Goal: Task Accomplishment & Management: Use online tool/utility

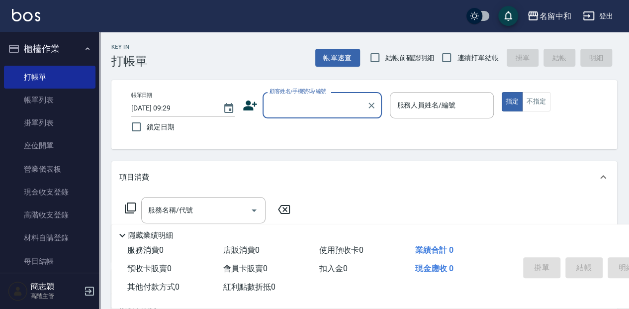
drag, startPoint x: 296, startPoint y: 100, endPoint x: 299, endPoint y: 117, distance: 17.2
click at [296, 101] on input "顧客姓名/手機號碼/編號" at bounding box center [315, 105] width 96 height 17
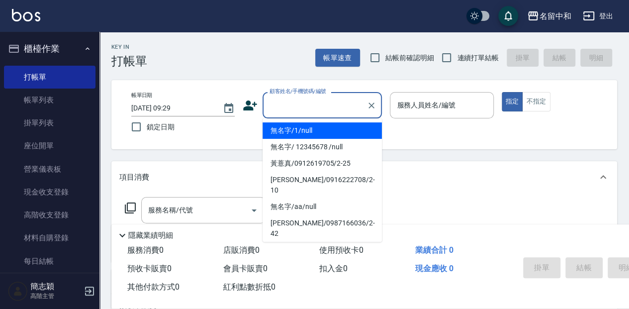
click at [301, 124] on li "無名字/1/null" at bounding box center [322, 130] width 119 height 16
type input "無名字/1/null"
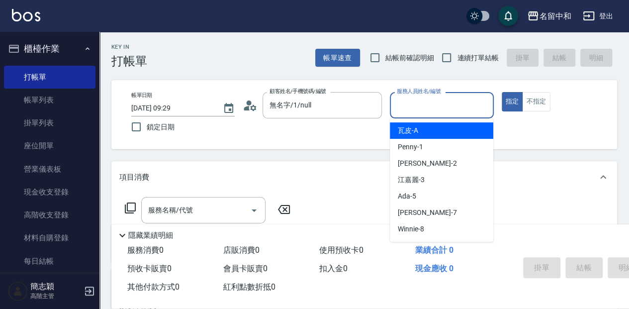
click at [426, 101] on input "服務人員姓名/編號" at bounding box center [442, 105] width 95 height 17
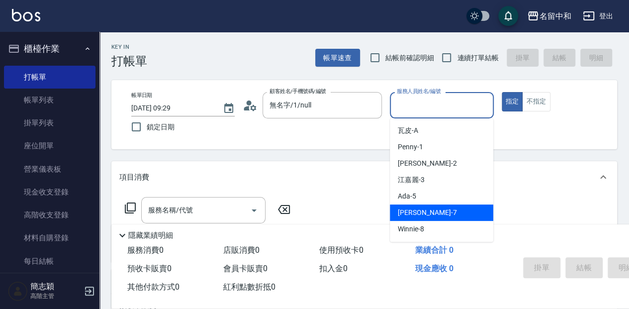
click at [426, 216] on span "[PERSON_NAME] -7" at bounding box center [427, 212] width 59 height 10
type input "[PERSON_NAME]-7"
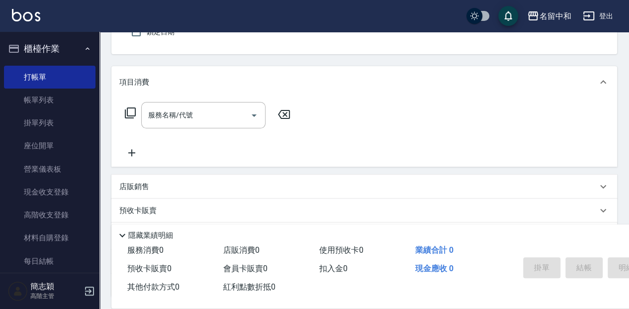
scroll to position [100, 0]
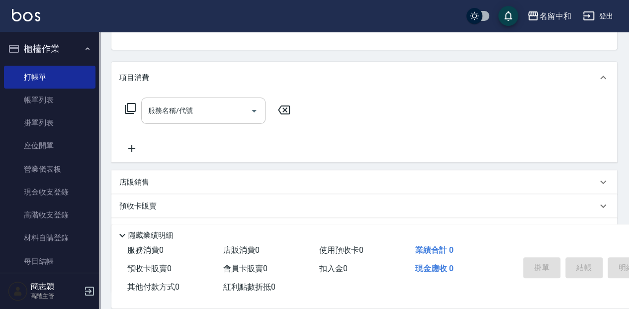
click at [173, 115] on input "服務名稱/代號" at bounding box center [196, 110] width 100 height 17
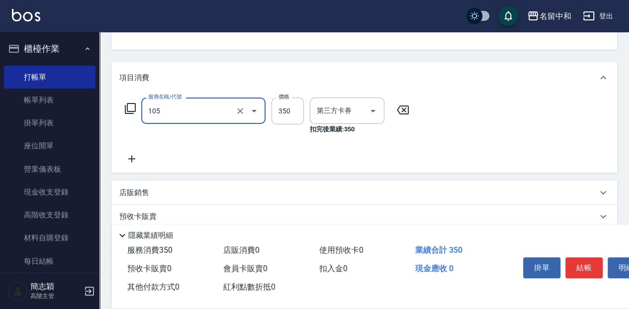
type input "新草本單次(105)"
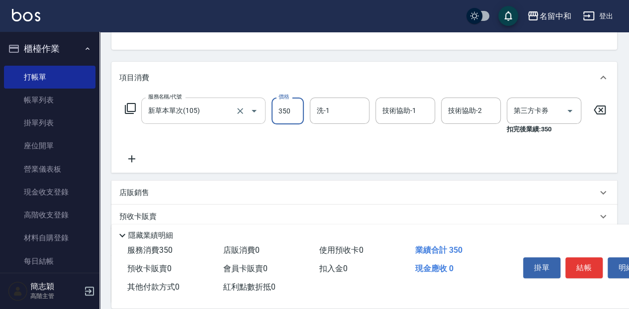
type input "舊有卡券"
type input "525"
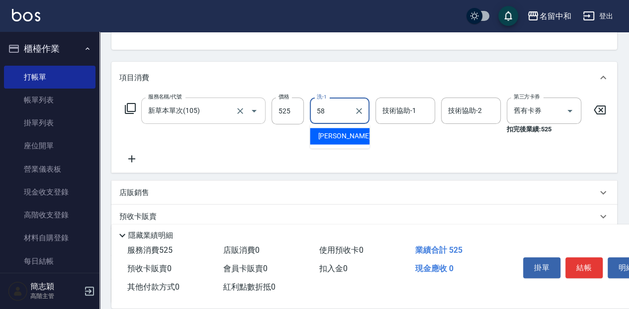
type input "[PERSON_NAME]-58"
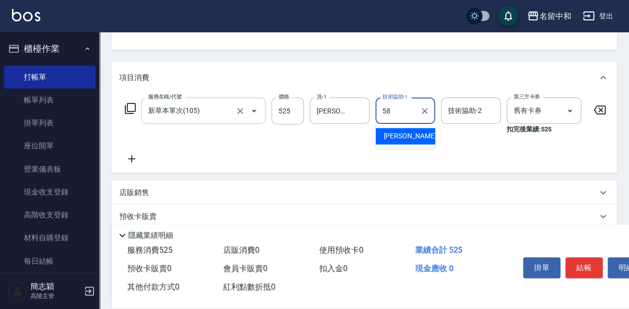
type input "[PERSON_NAME]-58"
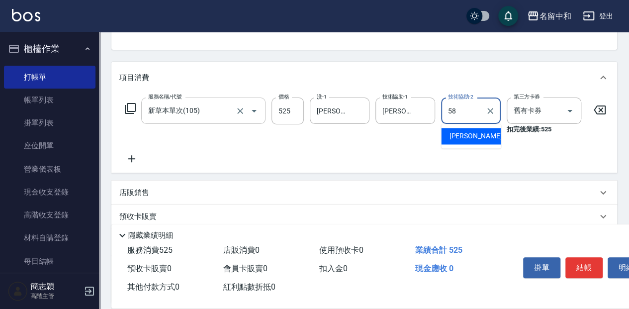
type input "[PERSON_NAME]-58"
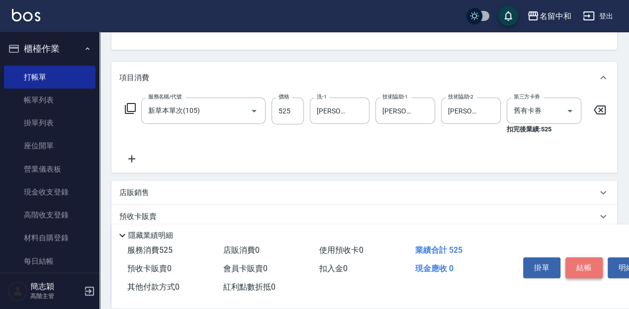
click at [581, 268] on button "結帳" at bounding box center [584, 267] width 37 height 21
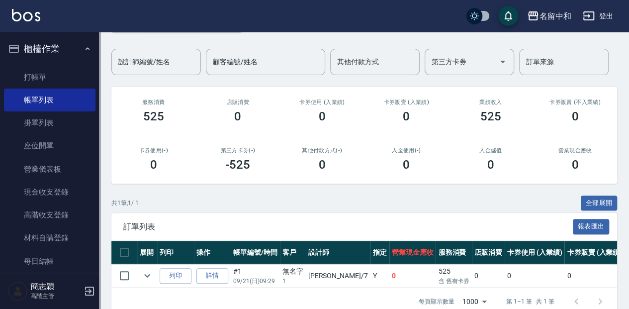
scroll to position [89, 0]
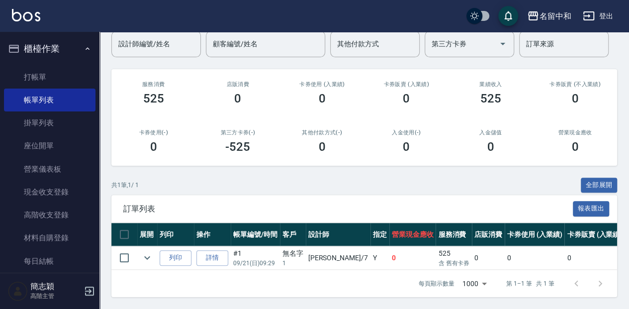
drag, startPoint x: 58, startPoint y: 76, endPoint x: 100, endPoint y: 85, distance: 43.7
click at [58, 76] on link "打帳單" at bounding box center [50, 77] width 92 height 23
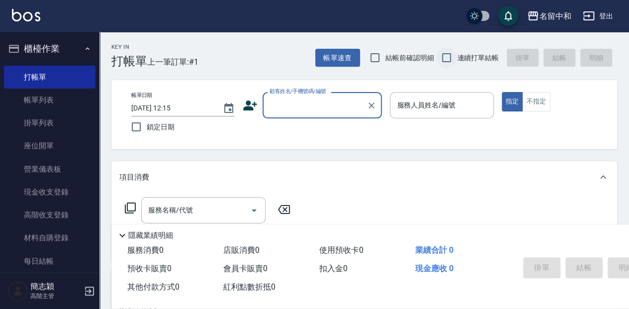
click at [449, 53] on input "連續打單結帳" at bounding box center [446, 57] width 21 height 21
checkbox input "true"
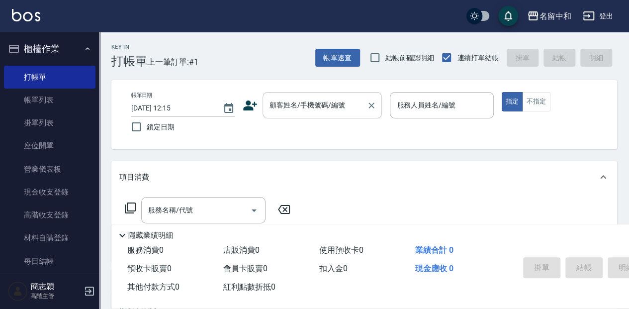
click at [298, 104] on input "顧客姓名/手機號碼/編號" at bounding box center [315, 105] width 96 height 17
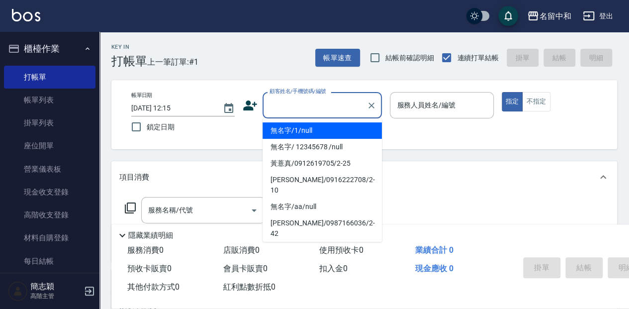
drag, startPoint x: 318, startPoint y: 130, endPoint x: 387, endPoint y: 131, distance: 68.7
click at [320, 130] on li "無名字/1/null" at bounding box center [322, 130] width 119 height 16
type input "無名字/1/null"
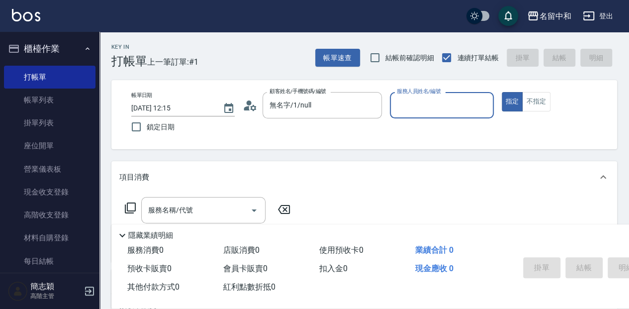
click at [424, 115] on div "服務人員姓名/編號" at bounding box center [441, 105] width 103 height 26
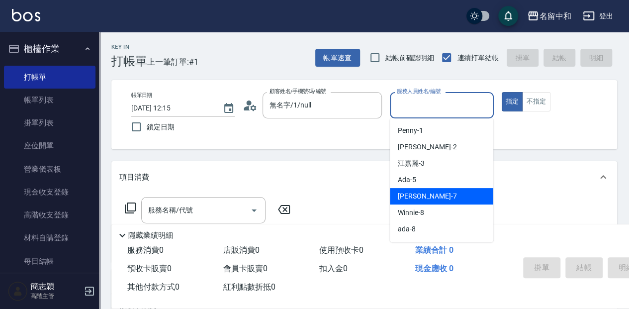
drag, startPoint x: 436, startPoint y: 199, endPoint x: 420, endPoint y: 193, distance: 16.8
click at [436, 199] on div "[PERSON_NAME] -7" at bounding box center [441, 196] width 103 height 16
type input "[PERSON_NAME]-7"
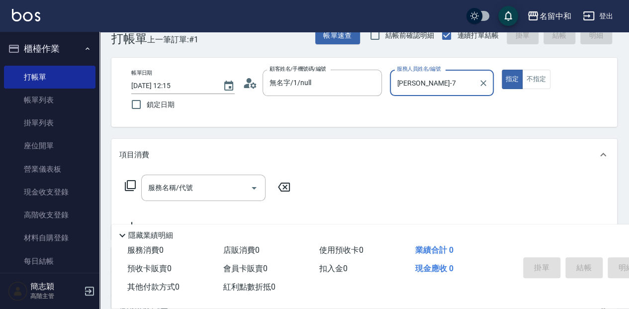
scroll to position [33, 0]
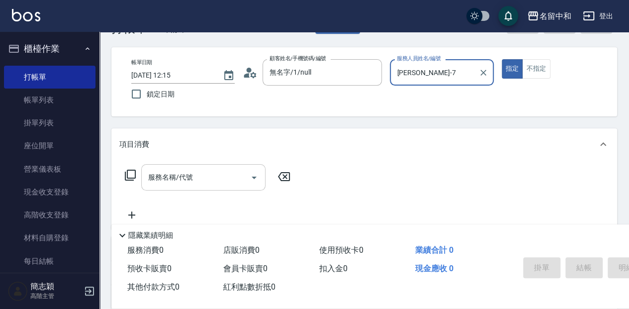
click at [191, 177] on input "服務名稱/代號" at bounding box center [196, 177] width 100 height 17
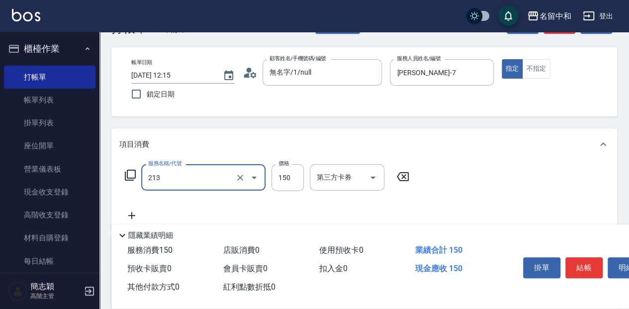
type input "親朋洗150(213)"
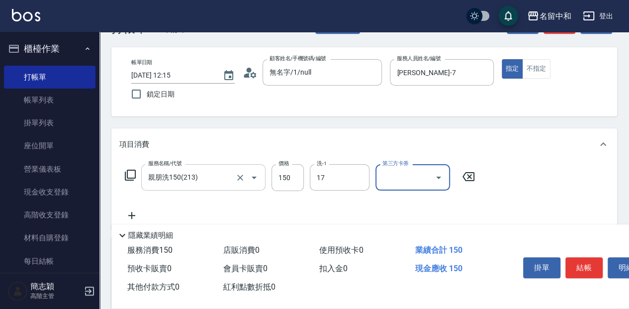
type input "語蕎-17"
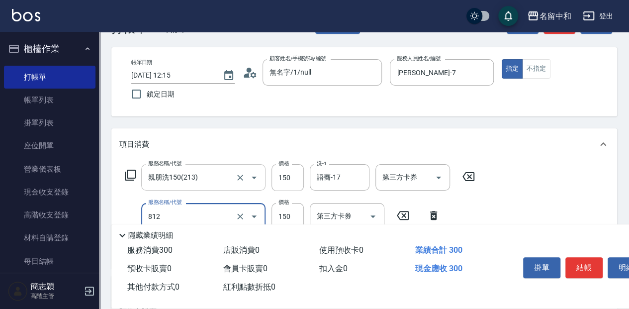
type input "單梳(812)"
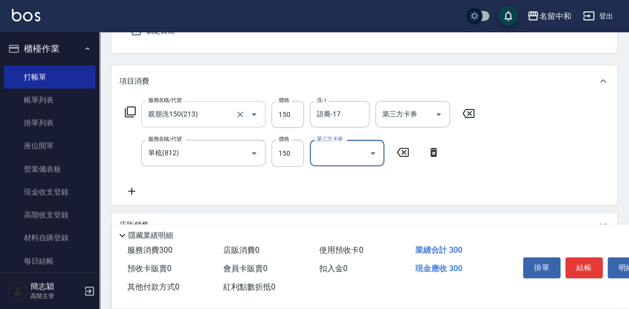
scroll to position [100, 0]
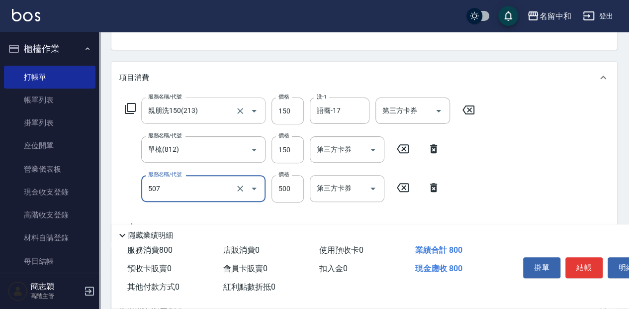
type input "補染(507)"
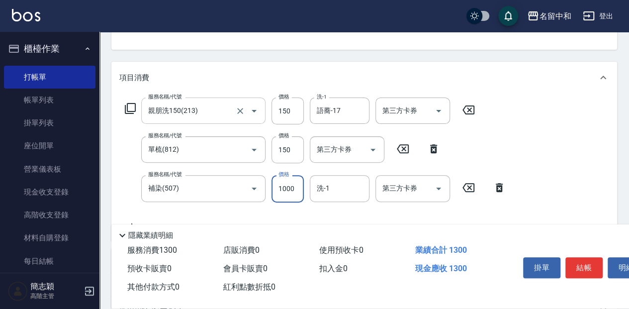
type input "1000"
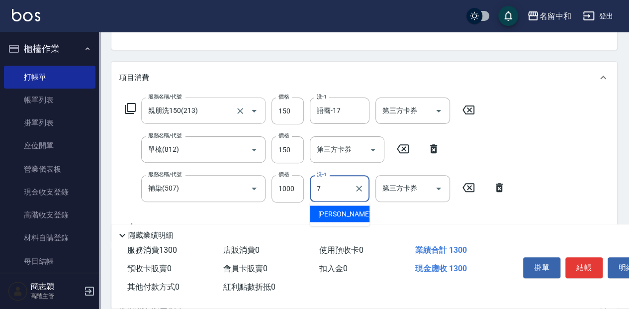
type input "[PERSON_NAME]-7"
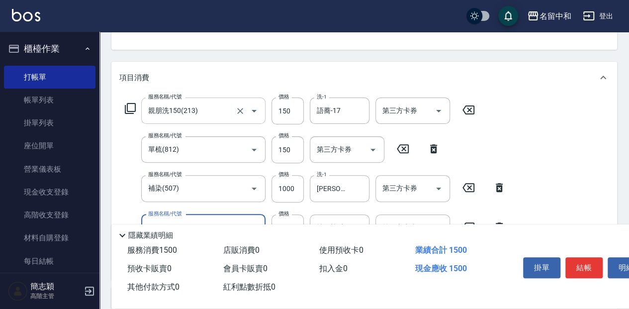
type input "染.頭皮隔離(611)"
type input "300"
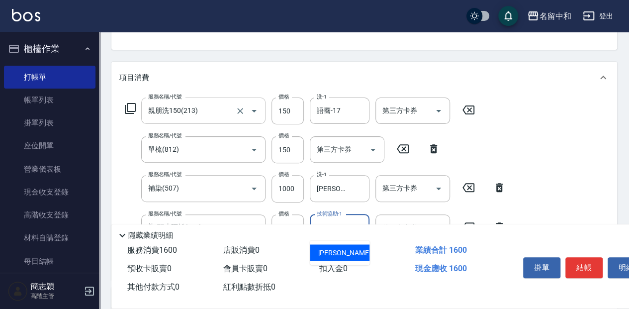
type input "[PERSON_NAME]-7"
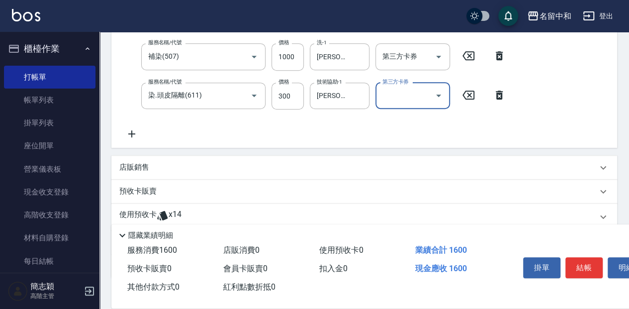
scroll to position [232, 0]
click at [139, 166] on p "店販銷售" at bounding box center [134, 167] width 30 height 10
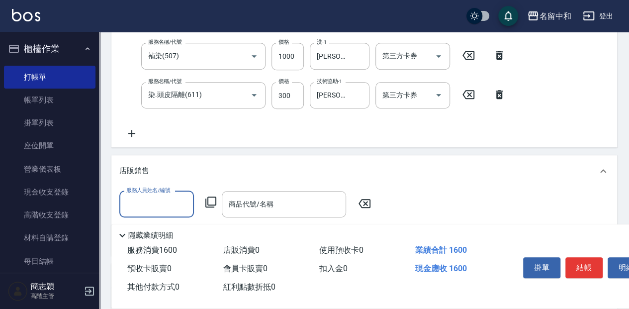
scroll to position [0, 0]
click at [156, 207] on input "服務人員姓名/編號" at bounding box center [157, 204] width 66 height 17
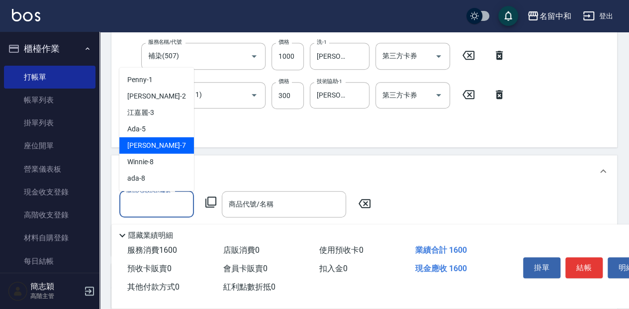
click at [152, 148] on span "[PERSON_NAME] -7" at bounding box center [156, 145] width 59 height 10
type input "[PERSON_NAME]-7"
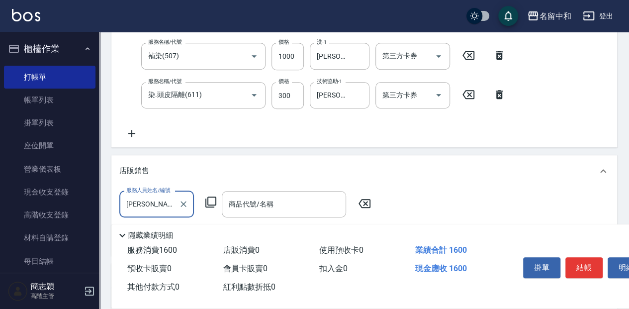
click at [212, 202] on icon at bounding box center [211, 202] width 12 height 12
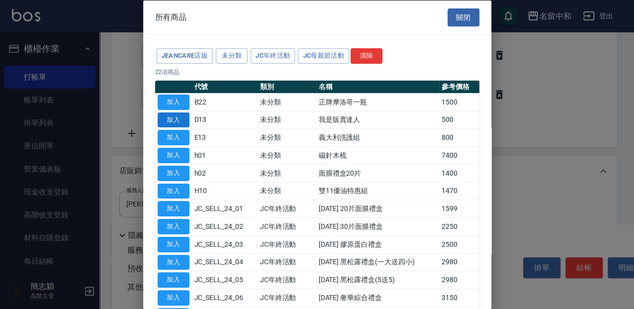
click at [174, 116] on button "加入" at bounding box center [174, 119] width 32 height 15
type input "我是販賣達人"
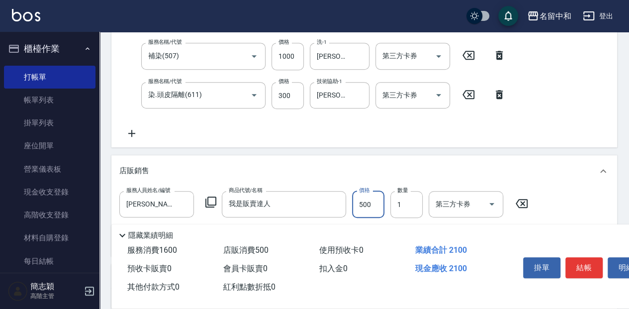
drag, startPoint x: 376, startPoint y: 201, endPoint x: 363, endPoint y: 201, distance: 13.4
click at [376, 201] on input "500" at bounding box center [368, 204] width 32 height 27
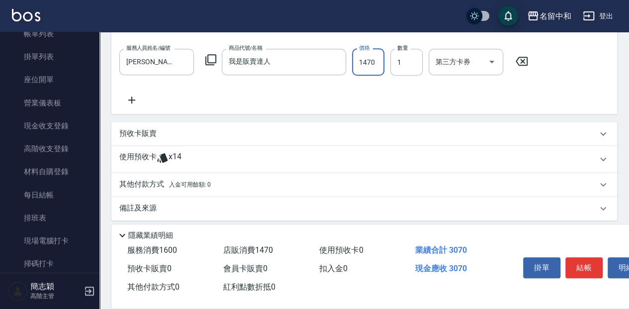
scroll to position [380, 0]
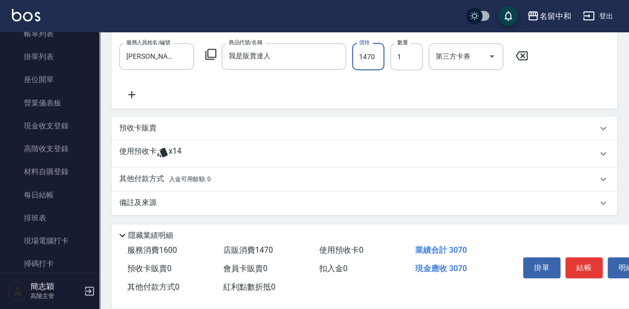
type input "1470"
click at [144, 175] on p "其他付款方式 入金可用餘額: 0" at bounding box center [165, 179] width 92 height 11
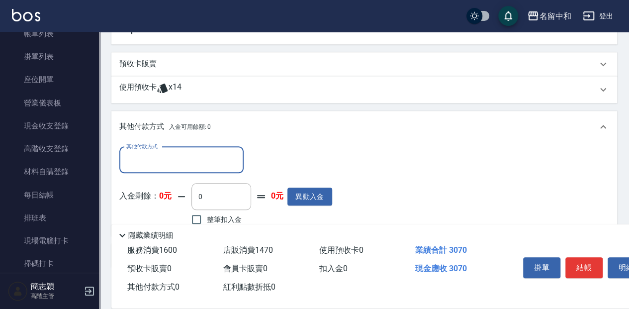
scroll to position [446, 0]
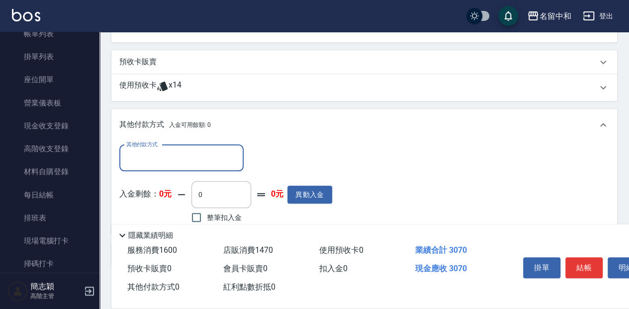
click at [148, 163] on input "其他付款方式" at bounding box center [181, 157] width 115 height 17
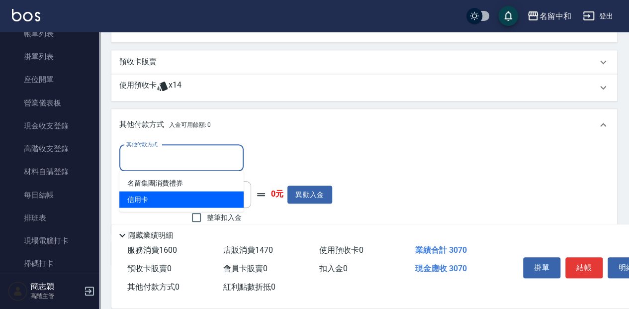
drag, startPoint x: 154, startPoint y: 198, endPoint x: 237, endPoint y: 218, distance: 85.4
click at [156, 198] on span "信用卡" at bounding box center [181, 199] width 124 height 16
type input "信用卡"
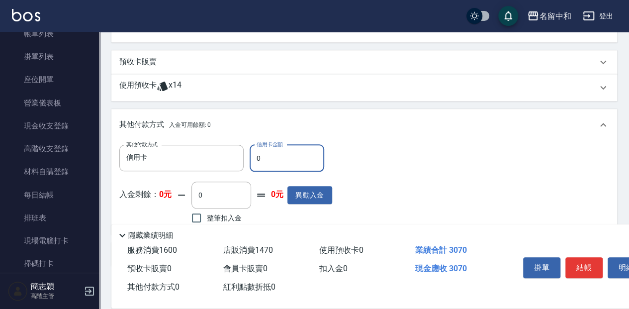
drag, startPoint x: 263, startPoint y: 158, endPoint x: 247, endPoint y: 157, distance: 16.4
click at [247, 157] on div "其他付款方式 信用卡 其他付款方式 信用卡金額 0 信用卡金額" at bounding box center [225, 158] width 213 height 27
type input "3070"
click at [582, 268] on button "結帳" at bounding box center [584, 267] width 37 height 21
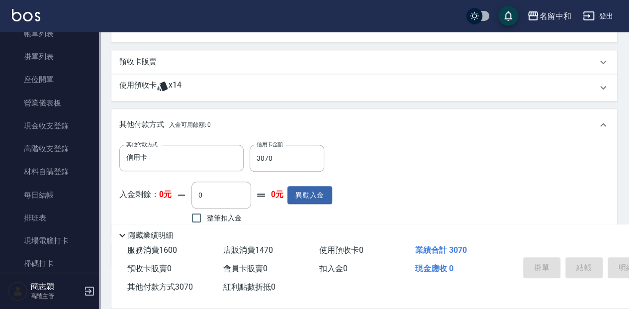
type input "[DATE] 12:16"
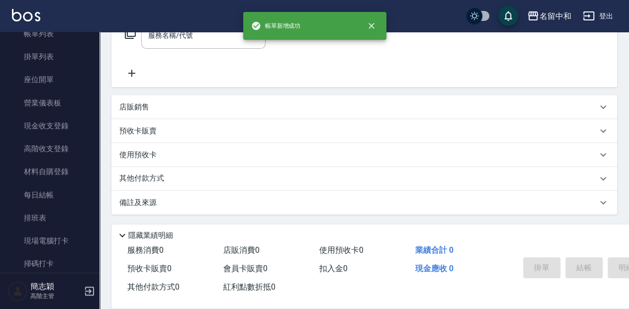
scroll to position [0, 0]
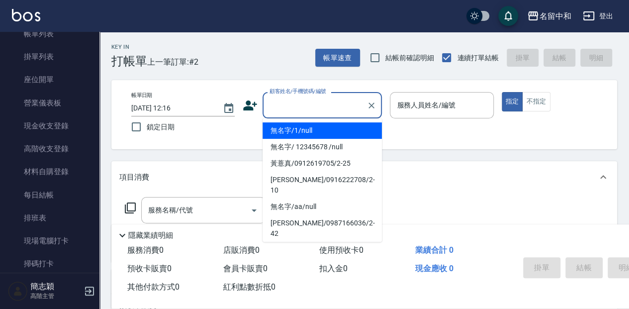
click at [277, 101] on input "顧客姓名/手機號碼/編號" at bounding box center [315, 105] width 96 height 17
click at [286, 134] on li "無名字/1/null" at bounding box center [322, 130] width 119 height 16
type input "無名字/1/null"
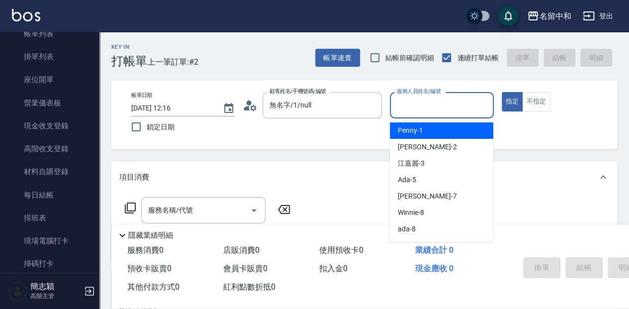
click at [414, 109] on input "服務人員姓名/編號" at bounding box center [442, 105] width 95 height 17
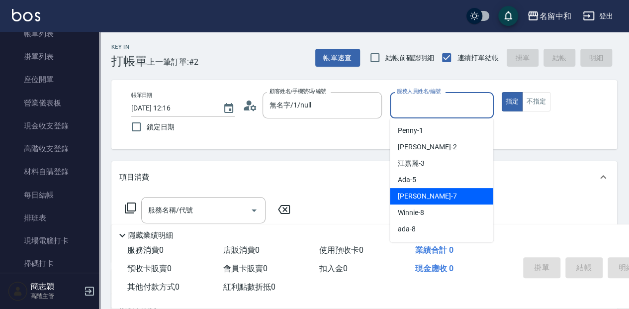
click at [436, 198] on div "[PERSON_NAME] -7" at bounding box center [441, 196] width 103 height 16
type input "[PERSON_NAME]-7"
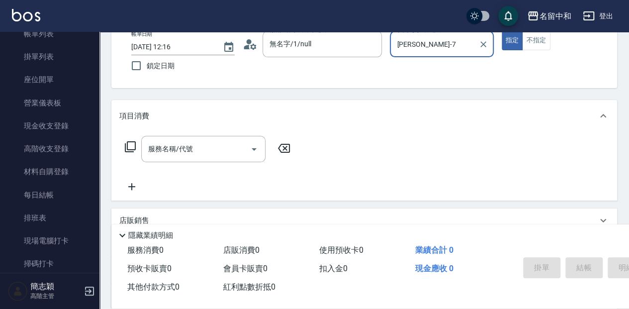
scroll to position [66, 0]
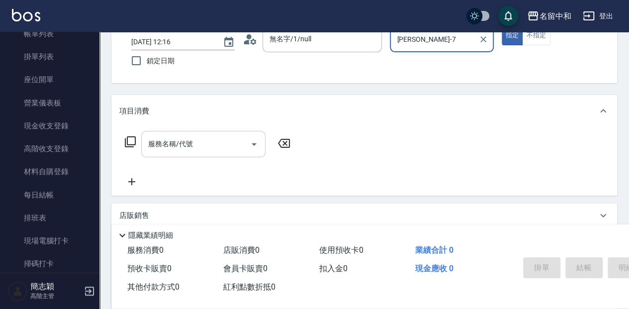
click at [184, 143] on div "服務名稱/代號 服務名稱/代號" at bounding box center [203, 144] width 124 height 26
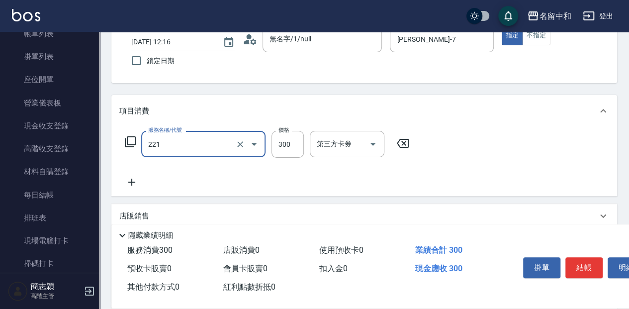
type input "洗髮300(221)"
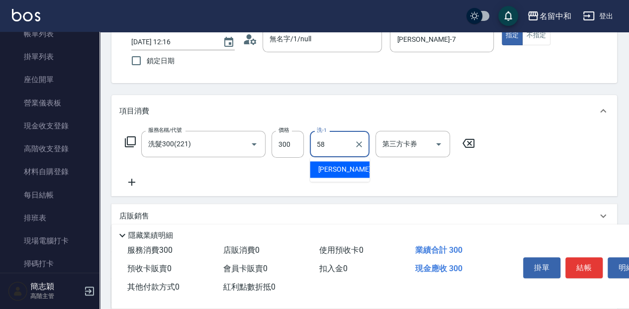
type input "[PERSON_NAME]-58"
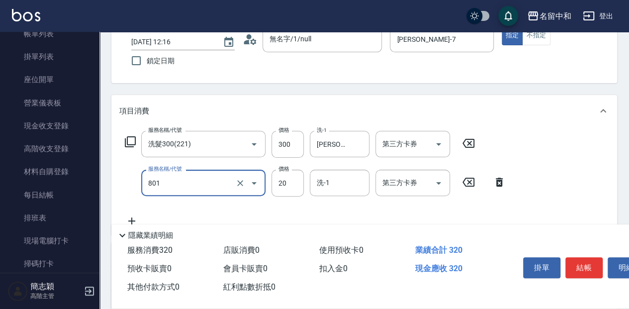
type input "潤絲20(801)"
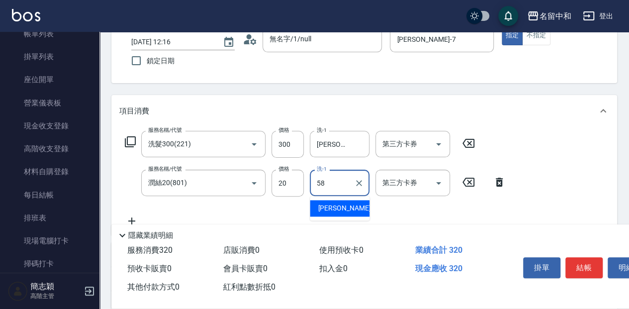
type input "[PERSON_NAME]-58"
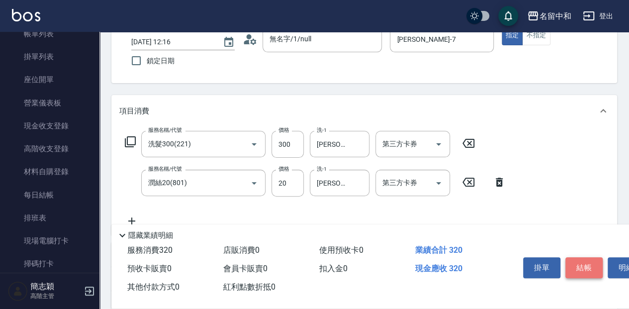
click at [589, 265] on button "結帳" at bounding box center [584, 267] width 37 height 21
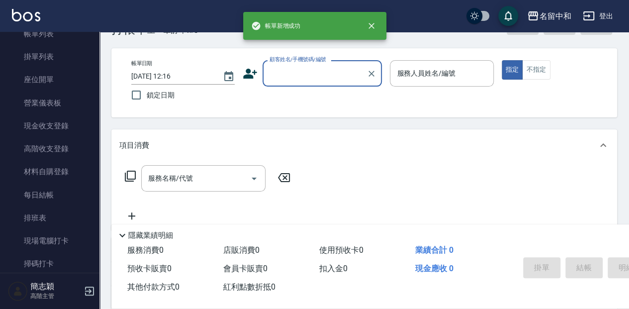
scroll to position [0, 0]
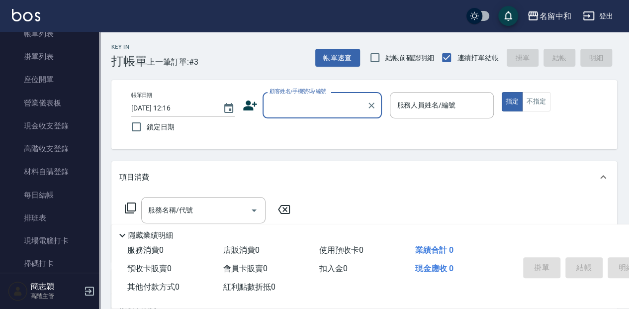
click at [320, 113] on input "顧客姓名/手機號碼/編號" at bounding box center [315, 105] width 96 height 17
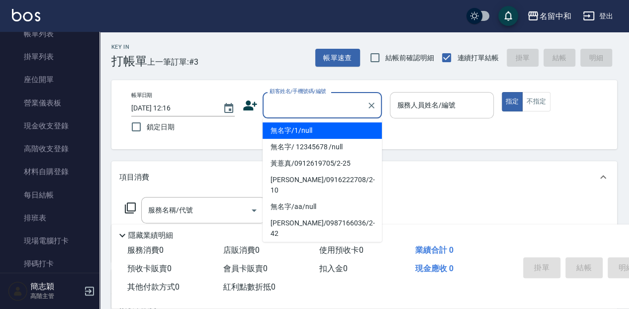
drag, startPoint x: 320, startPoint y: 128, endPoint x: 440, endPoint y: 93, distance: 124.5
click at [321, 128] on li "無名字/1/null" at bounding box center [322, 130] width 119 height 16
type input "無名字/1/null"
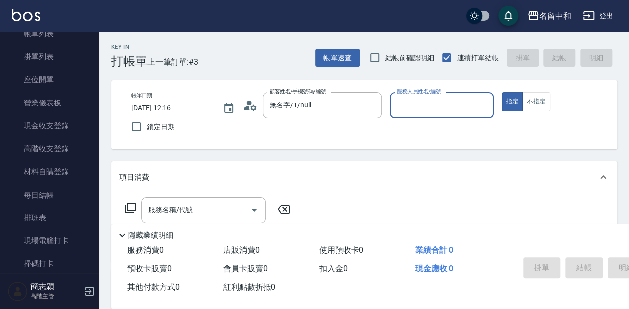
click at [432, 105] on input "服務人員姓名/編號" at bounding box center [442, 105] width 95 height 17
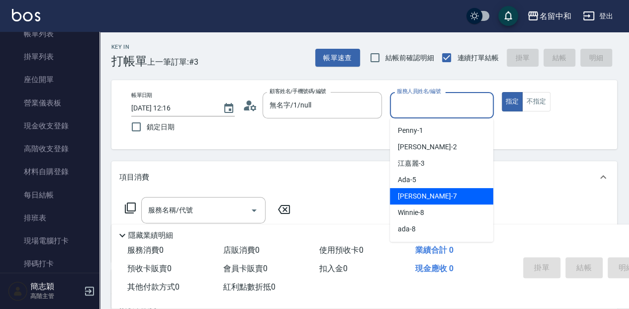
click at [452, 197] on div "[PERSON_NAME] -7" at bounding box center [441, 196] width 103 height 16
type input "[PERSON_NAME]-7"
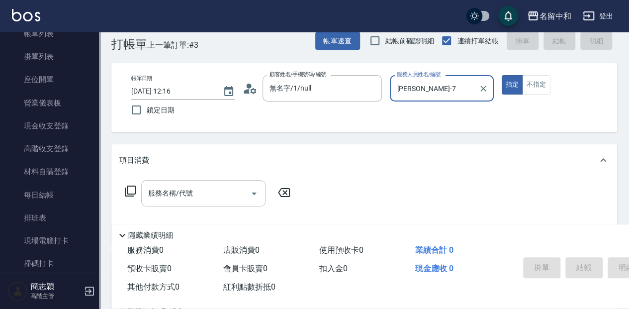
scroll to position [33, 0]
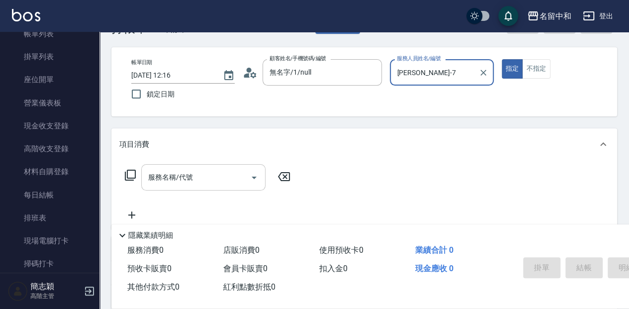
click at [230, 187] on div "服務名稱/代號" at bounding box center [203, 177] width 124 height 26
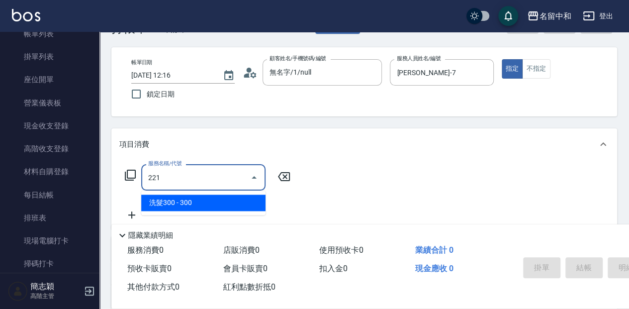
type input "洗髮300(221)"
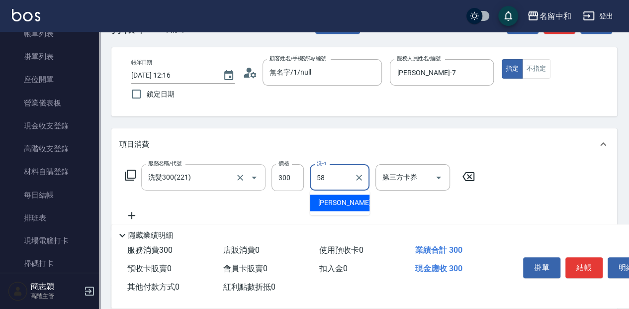
type input "[PERSON_NAME]-58"
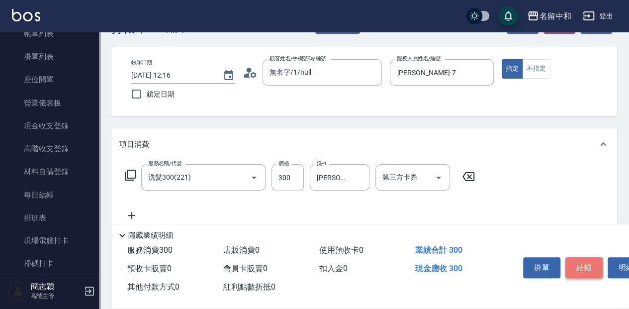
click at [578, 260] on button "結帳" at bounding box center [584, 267] width 37 height 21
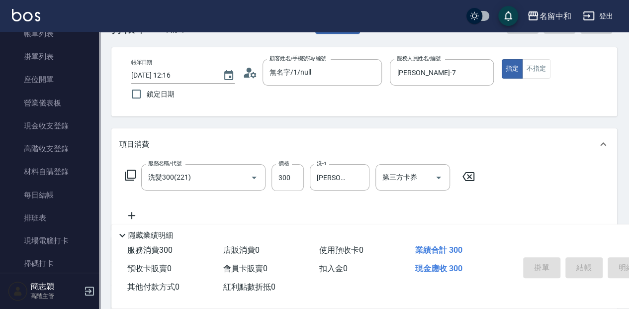
type input "[DATE] 12:17"
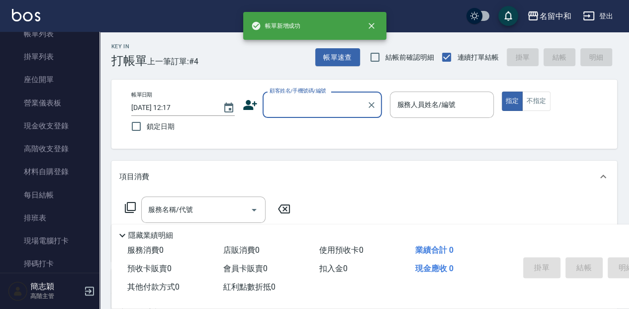
scroll to position [0, 0]
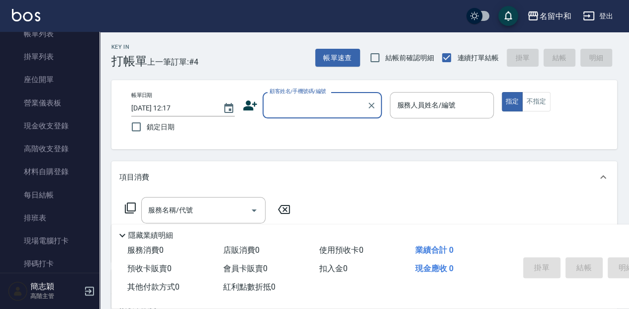
click at [289, 101] on input "顧客姓名/手機號碼/編號" at bounding box center [315, 105] width 96 height 17
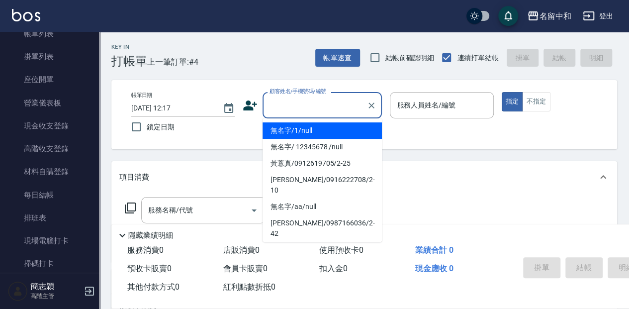
drag, startPoint x: 310, startPoint y: 131, endPoint x: 413, endPoint y: 132, distance: 102.5
click at [312, 131] on li "無名字/1/null" at bounding box center [322, 130] width 119 height 16
type input "無名字/1/null"
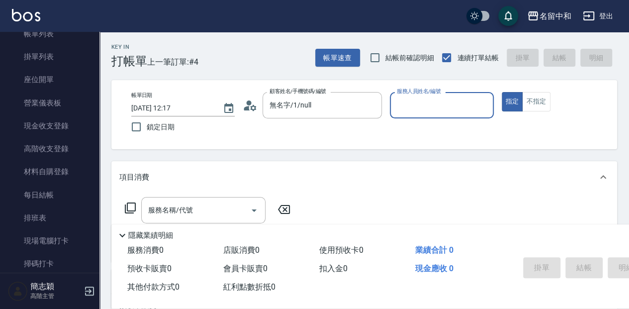
click at [417, 113] on input "服務人員姓名/編號" at bounding box center [442, 105] width 95 height 17
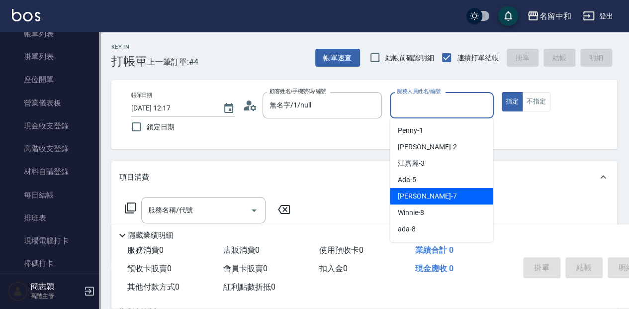
click at [430, 192] on div "[PERSON_NAME] -7" at bounding box center [441, 196] width 103 height 16
type input "[PERSON_NAME]-7"
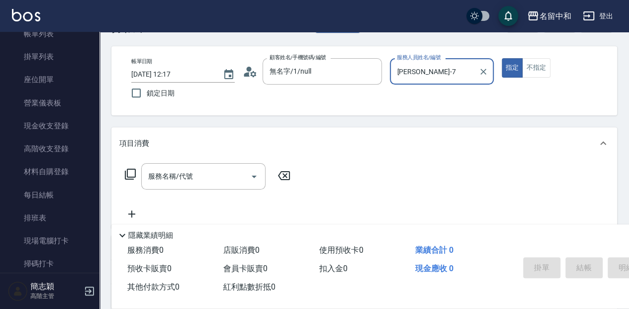
scroll to position [100, 0]
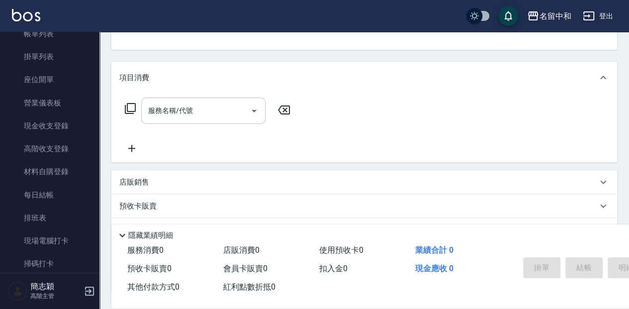
click at [180, 105] on input "服務名稱/代號" at bounding box center [196, 110] width 100 height 17
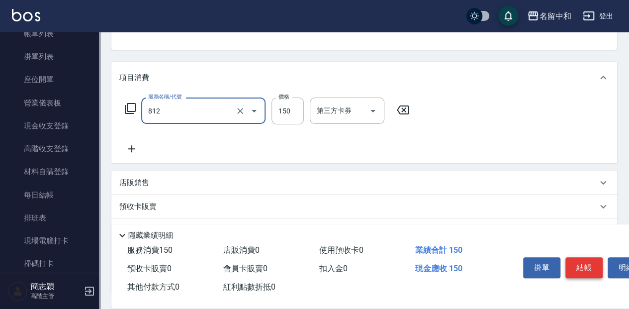
type input "單梳(812)"
click at [583, 266] on button "結帳" at bounding box center [584, 267] width 37 height 21
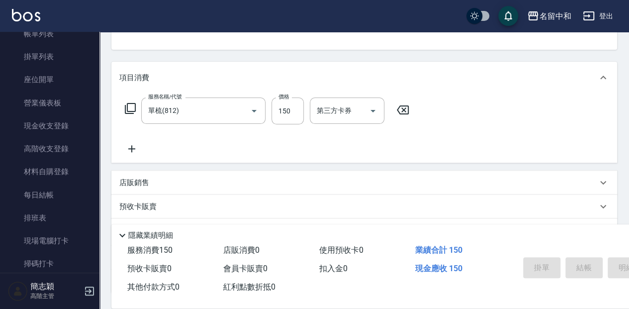
type input "[DATE] 12:22"
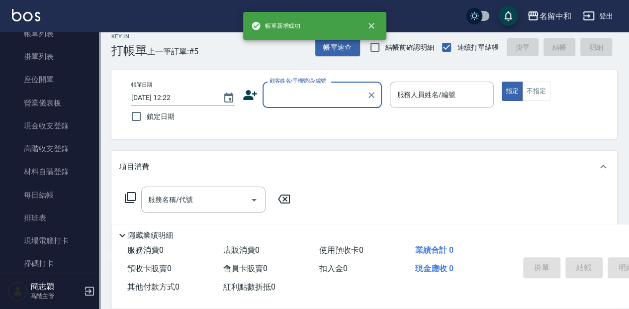
scroll to position [0, 0]
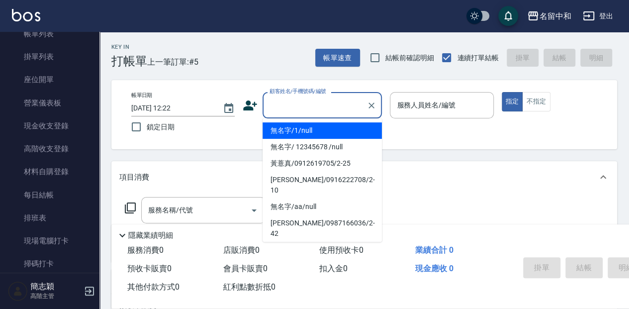
click at [312, 107] on input "顧客姓名/手機號碼/編號" at bounding box center [315, 105] width 96 height 17
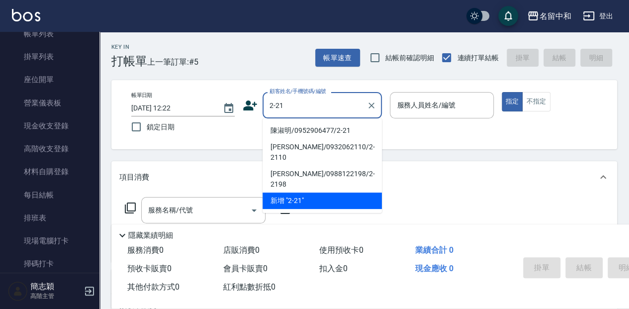
click at [313, 131] on li "陳淑明/0952906477/2-21" at bounding box center [322, 130] width 119 height 16
type input "陳淑明/0952906477/2-21"
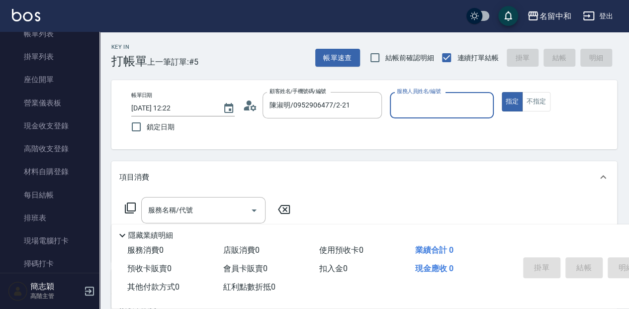
type input "[PERSON_NAME]-2"
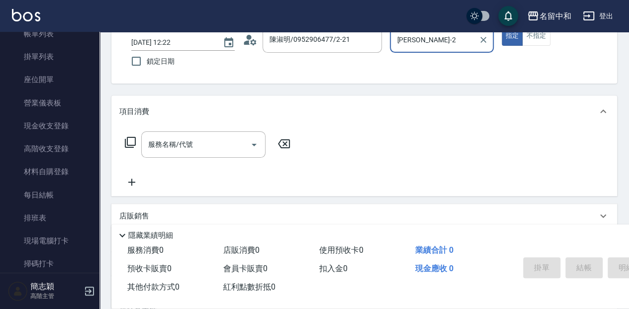
scroll to position [66, 0]
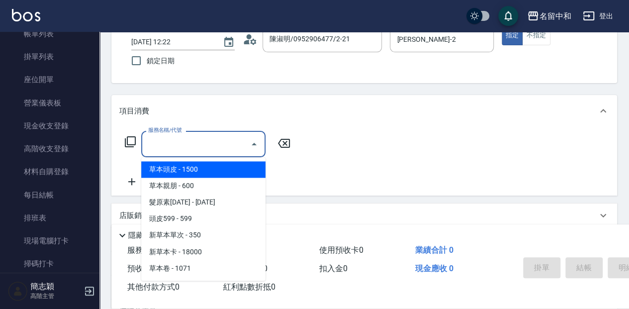
click at [201, 146] on input "服務名稱/代號" at bounding box center [196, 143] width 100 height 17
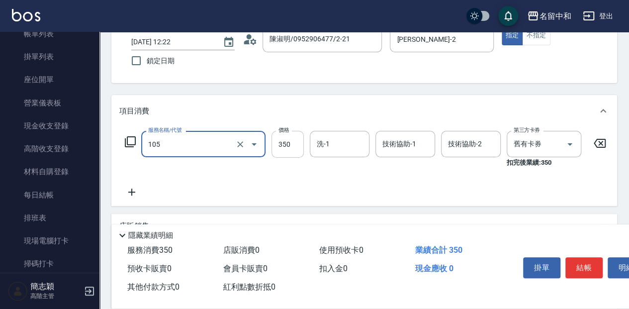
type input "新草本單次(105)"
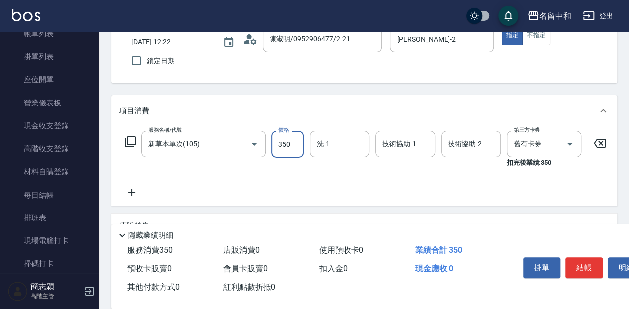
click at [290, 142] on input "350" at bounding box center [288, 144] width 32 height 27
type input "525"
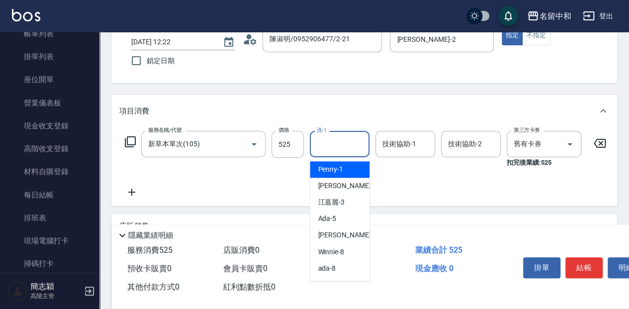
click at [349, 145] on input "洗-1" at bounding box center [339, 143] width 51 height 17
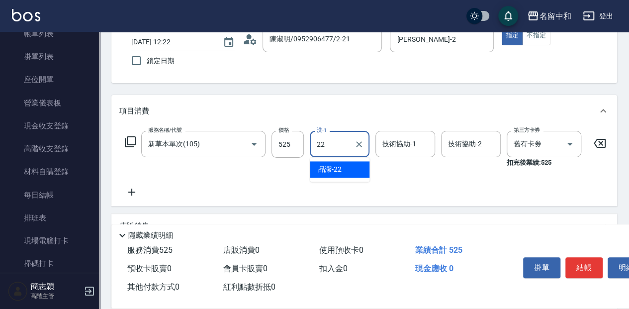
click at [347, 170] on div "品潔 -22" at bounding box center [340, 169] width 60 height 16
type input "品潔-22"
click at [400, 145] on input "技術協助-1" at bounding box center [405, 143] width 51 height 17
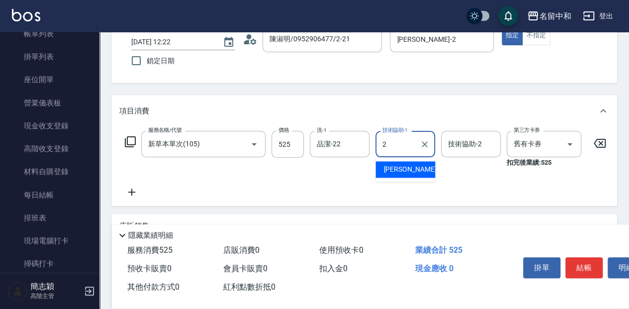
click at [398, 169] on span "[PERSON_NAME] -2" at bounding box center [413, 169] width 59 height 10
type input "[PERSON_NAME]-2"
click at [468, 147] on input "技術協助-2" at bounding box center [471, 143] width 51 height 17
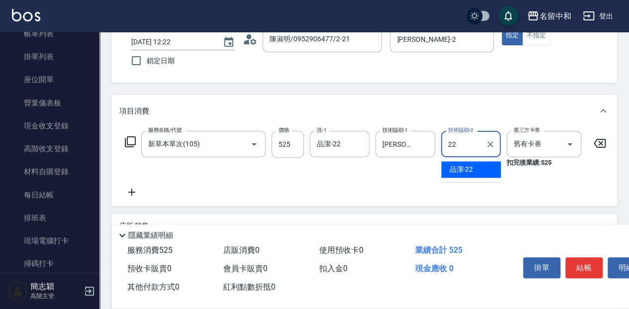
click at [472, 165] on span "品潔 -22" at bounding box center [461, 169] width 24 height 10
type input "品潔-22"
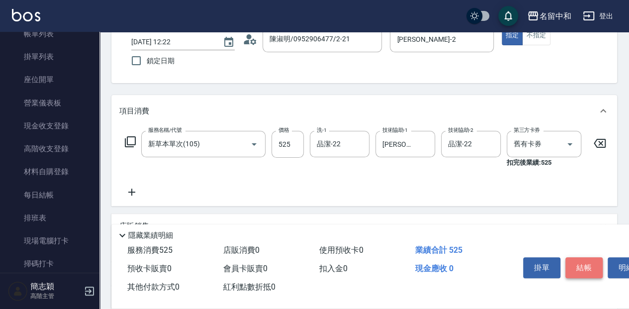
click at [587, 268] on button "結帳" at bounding box center [584, 267] width 37 height 21
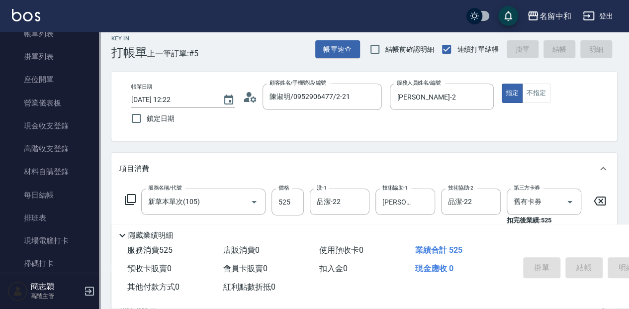
scroll to position [0, 0]
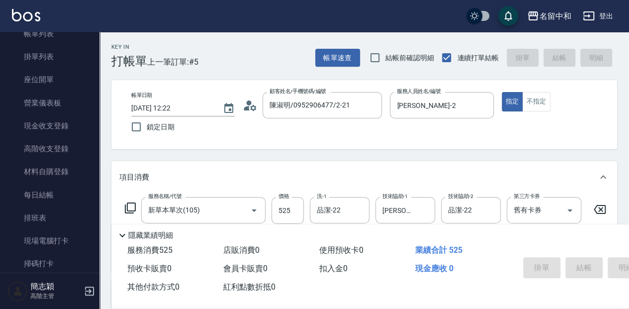
type input "[DATE] 12:47"
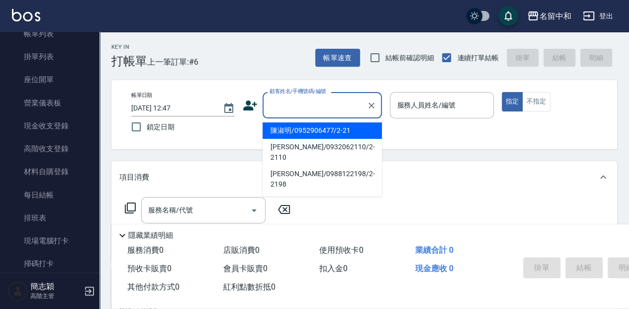
click at [312, 108] on input "顧客姓名/手機號碼/編號" at bounding box center [315, 105] width 96 height 17
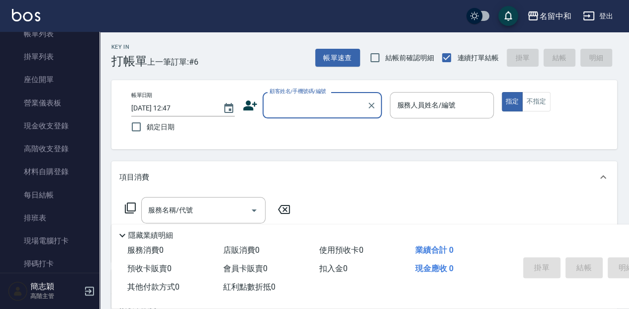
click at [308, 100] on input "顧客姓名/手機號碼/編號" at bounding box center [315, 105] width 96 height 17
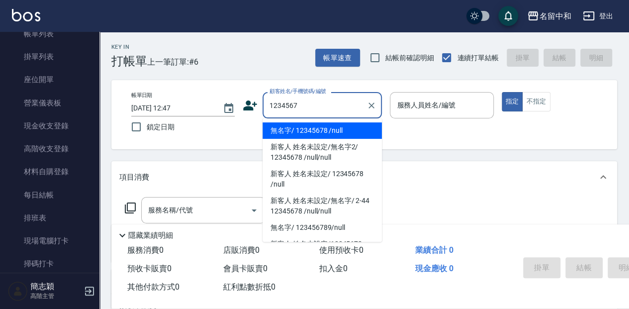
click at [300, 131] on li "無名字/ 12345678 /null" at bounding box center [322, 130] width 119 height 16
type input "無名字/ 12345678 /null"
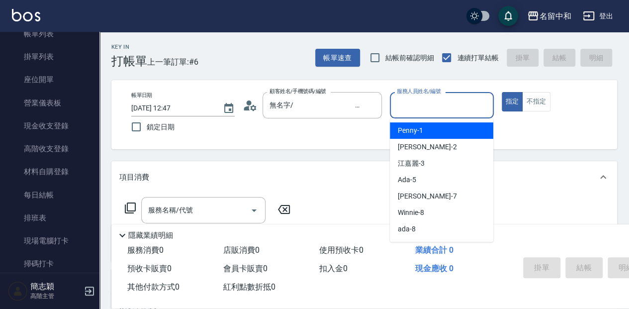
click at [444, 107] on input "服務人員姓名/編號" at bounding box center [442, 105] width 95 height 17
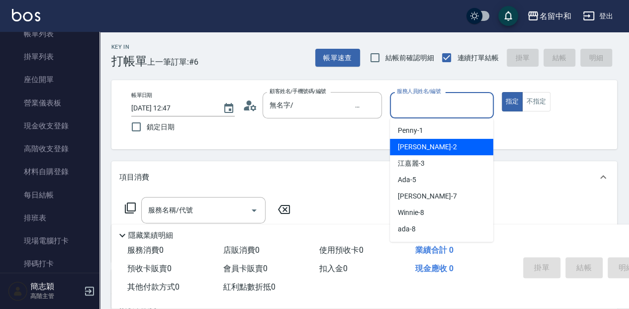
click at [437, 148] on div "[PERSON_NAME] -2" at bounding box center [441, 147] width 103 height 16
type input "[PERSON_NAME]-2"
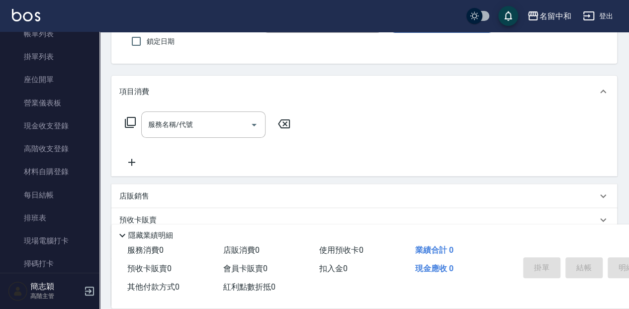
scroll to position [100, 0]
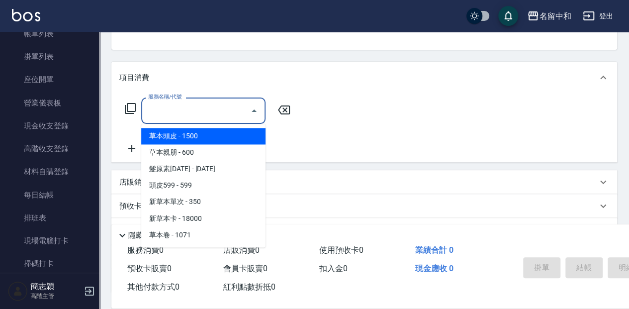
click at [210, 110] on input "服務名稱/代號" at bounding box center [196, 110] width 100 height 17
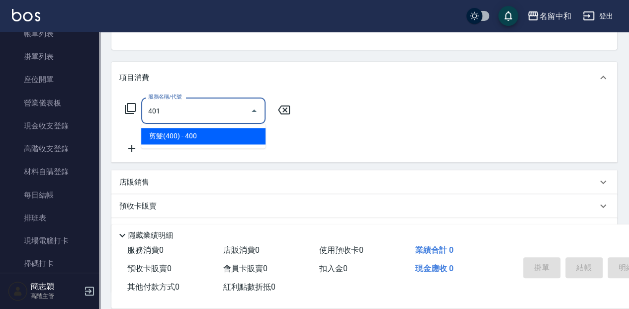
click at [227, 137] on span "剪髮(400) - 400" at bounding box center [203, 136] width 124 height 16
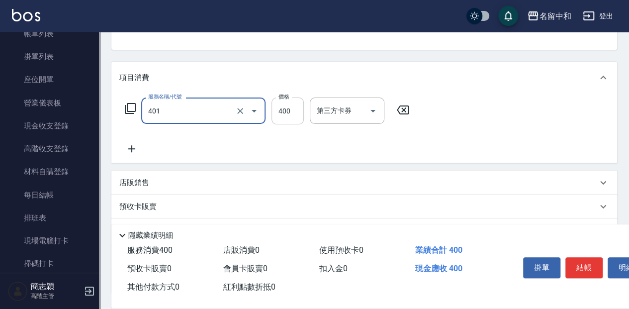
type input "剪髮(400)(401)"
click at [297, 111] on input "400" at bounding box center [288, 111] width 32 height 27
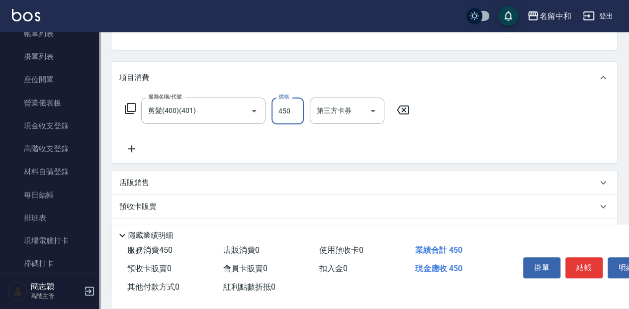
type input "450"
click at [136, 149] on icon at bounding box center [131, 149] width 25 height 12
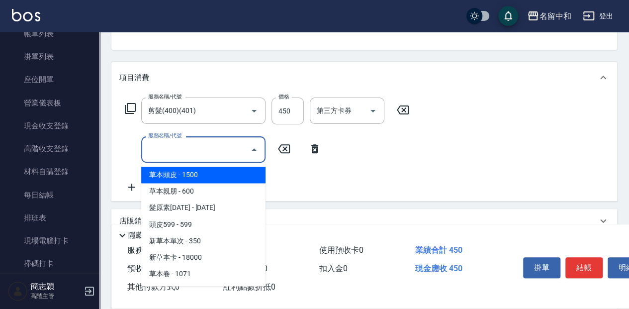
click at [217, 151] on input "服務名稱/代號" at bounding box center [196, 149] width 100 height 17
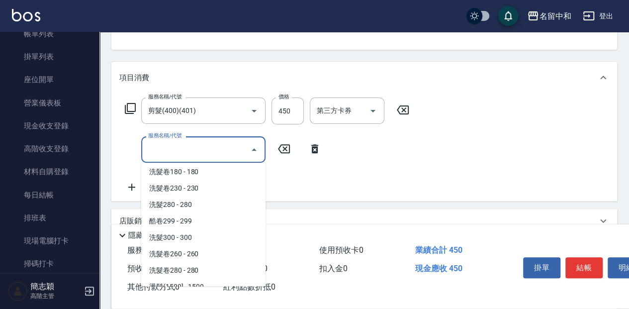
scroll to position [431, 0]
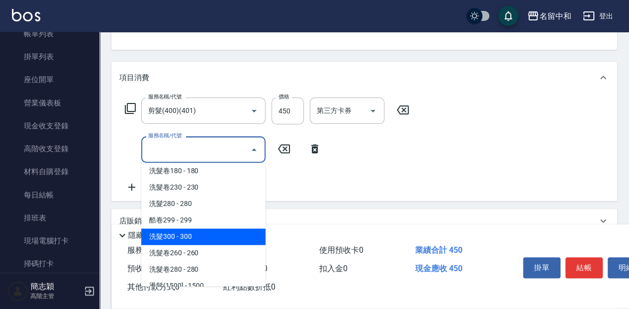
click at [216, 233] on span "洗髮300 - 300" at bounding box center [203, 236] width 124 height 16
type input "洗髮300(221)"
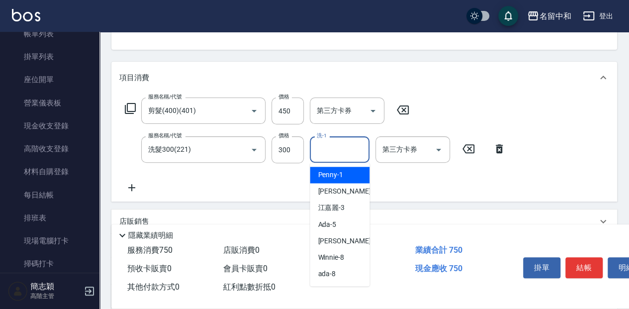
click at [344, 148] on input "洗-1" at bounding box center [339, 149] width 51 height 17
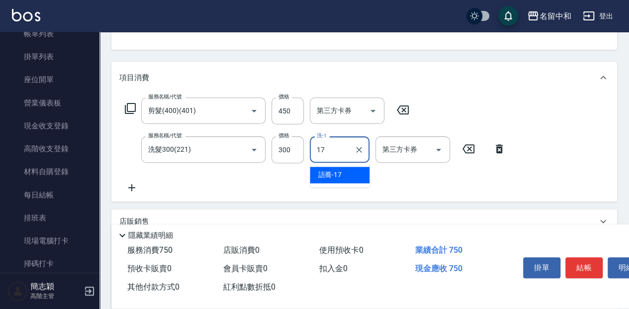
click at [348, 174] on div "語蕎 -17" at bounding box center [340, 175] width 60 height 16
type input "語蕎-17"
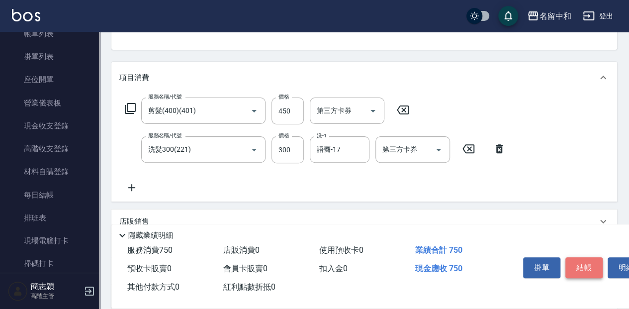
click at [587, 266] on button "結帳" at bounding box center [584, 267] width 37 height 21
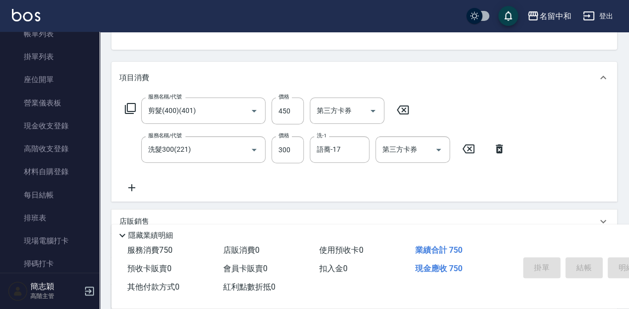
type input "[DATE] 12:48"
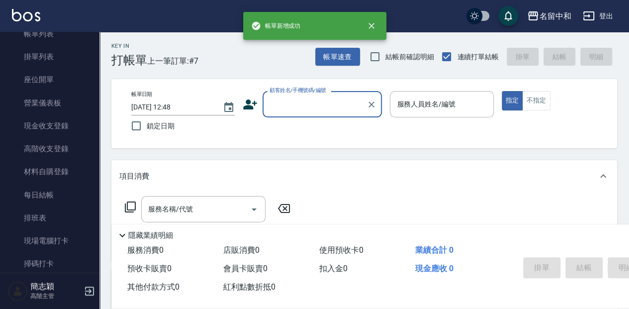
scroll to position [0, 0]
